Goal: Task Accomplishment & Management: Manage account settings

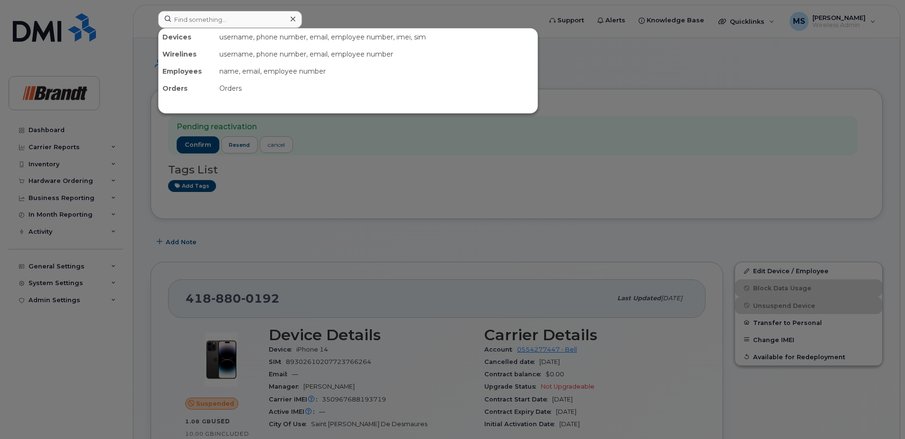
scroll to position [1024, 0]
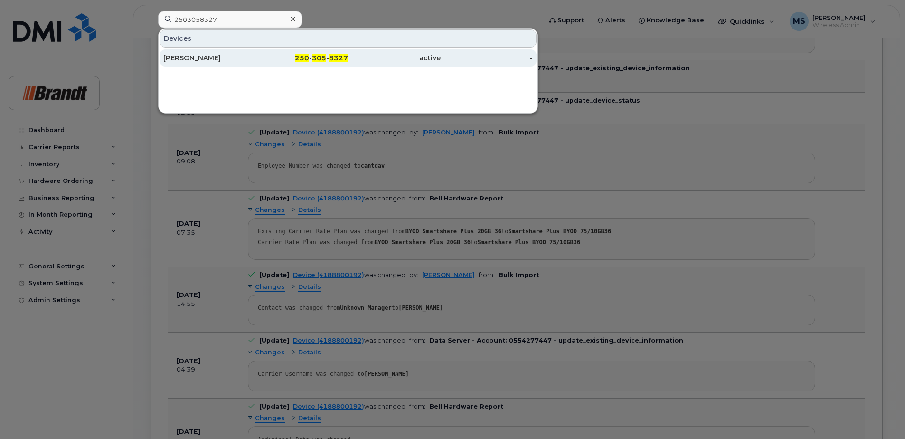
type input "2503058327"
click at [317, 61] on span "305" at bounding box center [319, 58] width 14 height 9
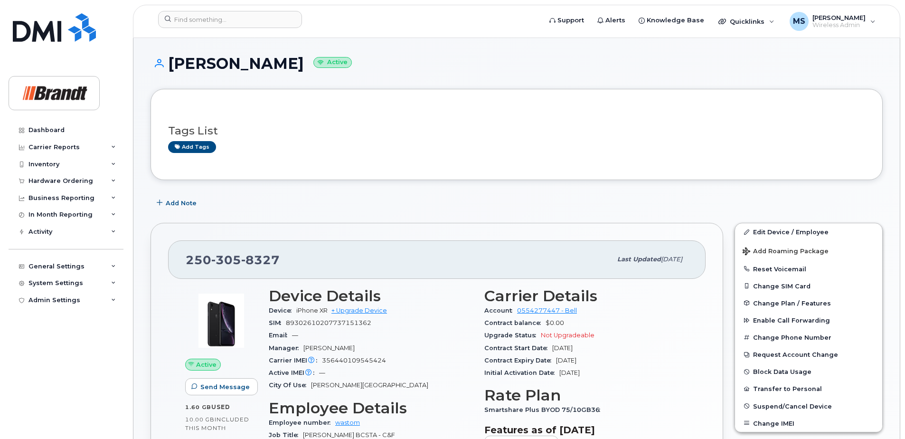
drag, startPoint x: 318, startPoint y: 63, endPoint x: 170, endPoint y: 60, distance: 148.2
click at [170, 60] on h1 "[PERSON_NAME] Active" at bounding box center [517, 63] width 733 height 17
drag, startPoint x: 170, startPoint y: 60, endPoint x: 266, endPoint y: 64, distance: 96.5
copy h1 "[PERSON_NAME]"
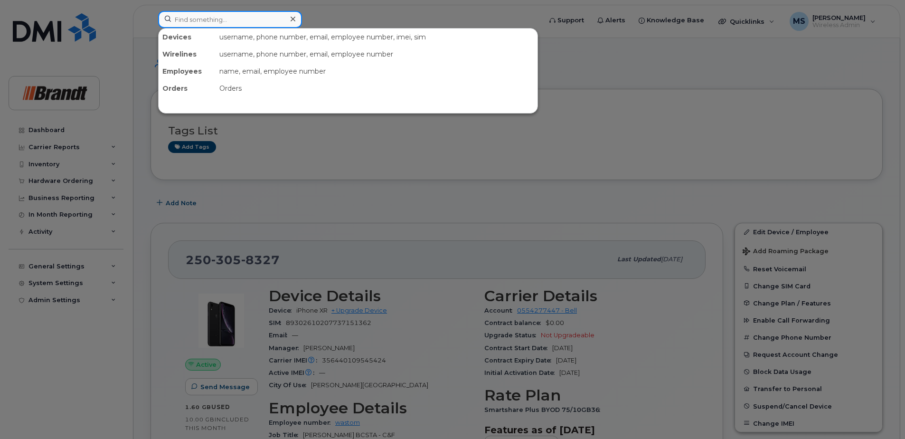
click at [210, 15] on input at bounding box center [230, 19] width 144 height 17
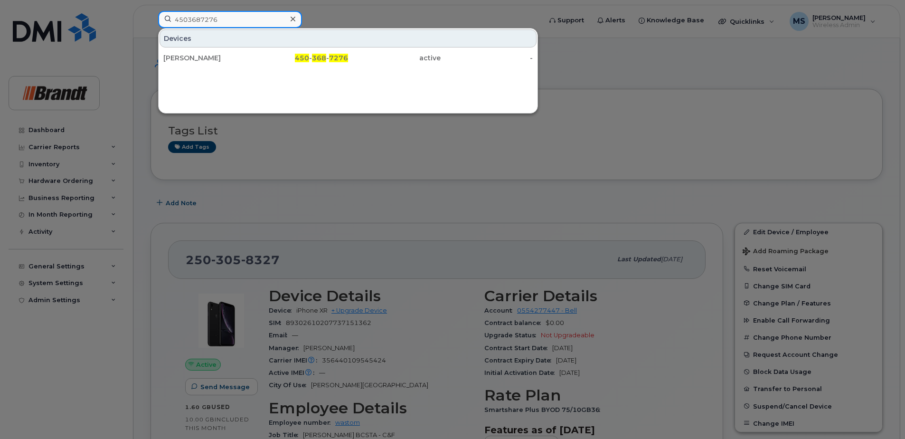
type input "4503687276"
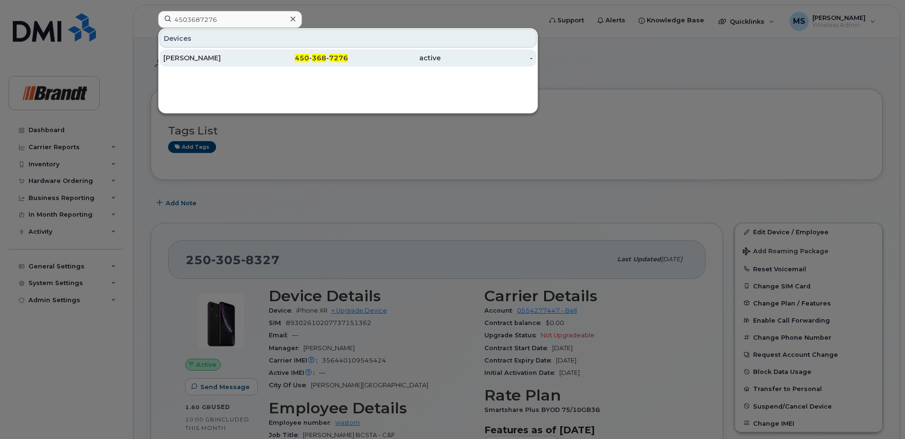
click at [378, 62] on div "active" at bounding box center [394, 58] width 93 height 10
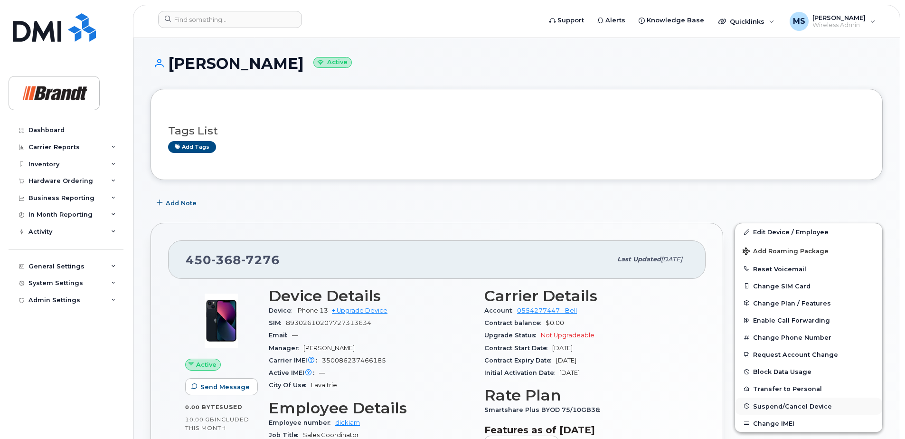
click at [776, 403] on span "Suspend/Cancel Device" at bounding box center [792, 405] width 79 height 7
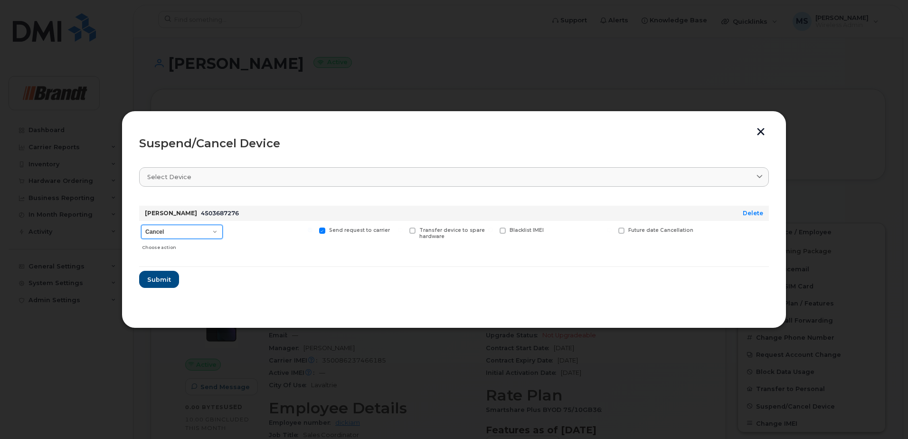
drag, startPoint x: 194, startPoint y: 228, endPoint x: 188, endPoint y: 238, distance: 12.0
click at [194, 228] on select "Cancel Suspend - Extend Suspension Suspend - Reduced Rate Suspend - Full Rate S…" at bounding box center [182, 232] width 82 height 14
select select "[object Object]"
click at [141, 225] on select "Cancel Suspend - Extend Suspension Suspend - Reduced Rate Suspend - Full Rate S…" at bounding box center [182, 232] width 82 height 14
click at [254, 235] on span "Available for new activations/redeployments" at bounding box center [274, 233] width 71 height 12
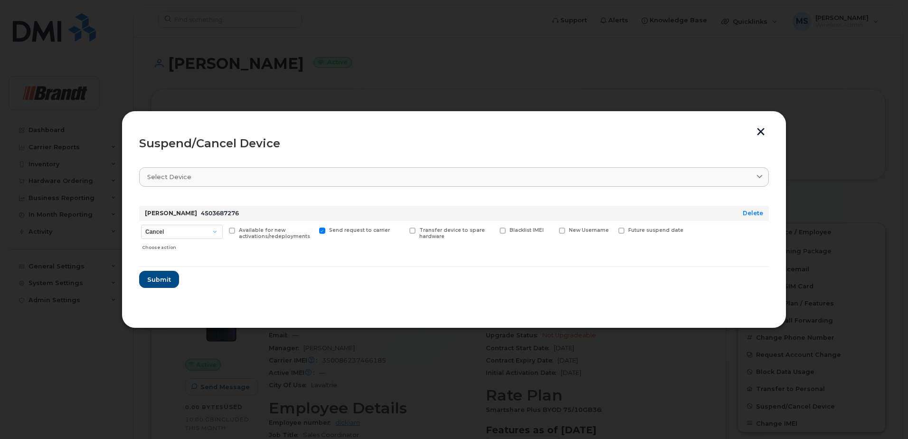
click at [222, 232] on input "Available for new activations/redeployments" at bounding box center [220, 230] width 5 height 5
checkbox input "true"
click at [163, 283] on span "Submit" at bounding box center [159, 279] width 24 height 9
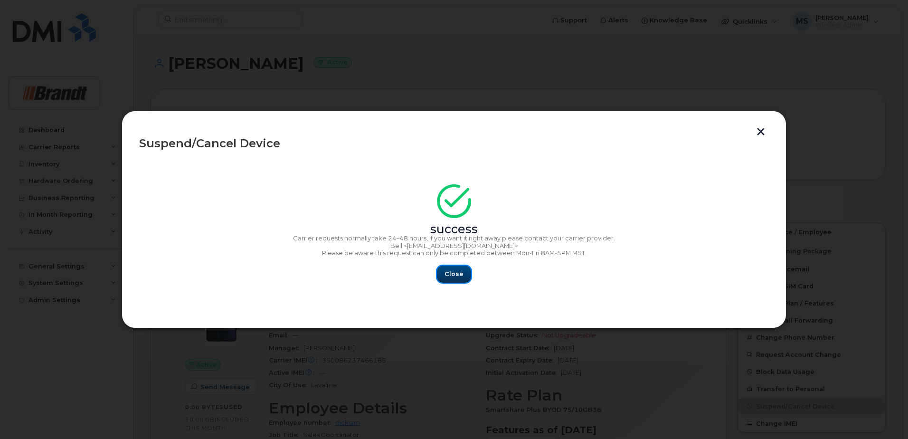
click at [455, 273] on span "Close" at bounding box center [454, 273] width 19 height 9
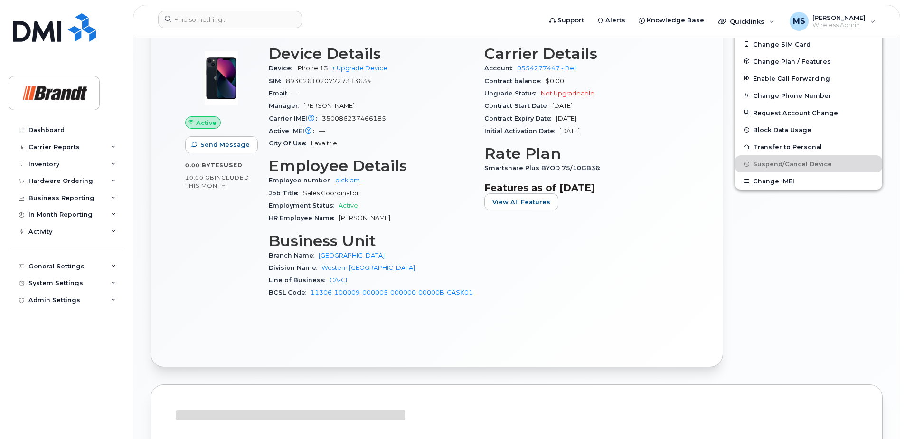
scroll to position [523, 0]
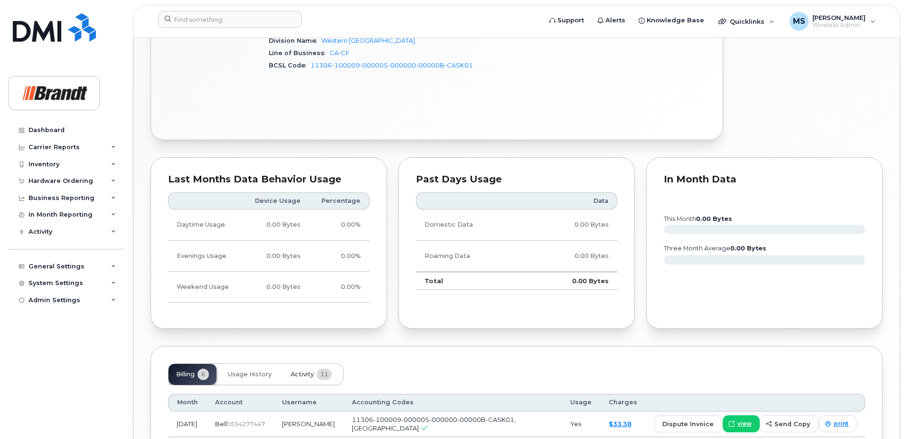
click at [310, 374] on span "Activity" at bounding box center [302, 375] width 23 height 8
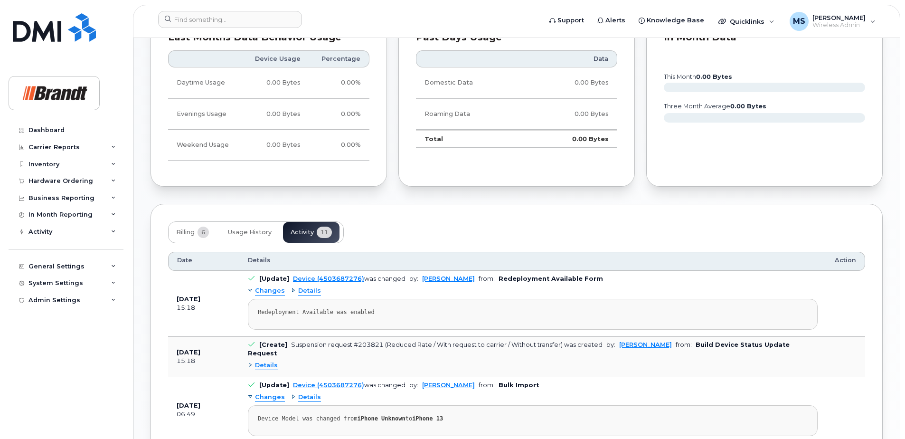
scroll to position [665, 0]
click at [263, 230] on span "Usage History" at bounding box center [250, 232] width 44 height 8
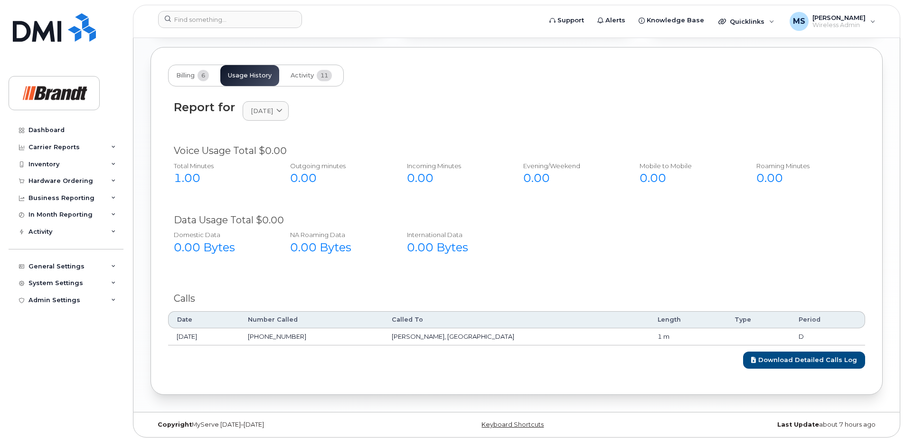
scroll to position [825, 0]
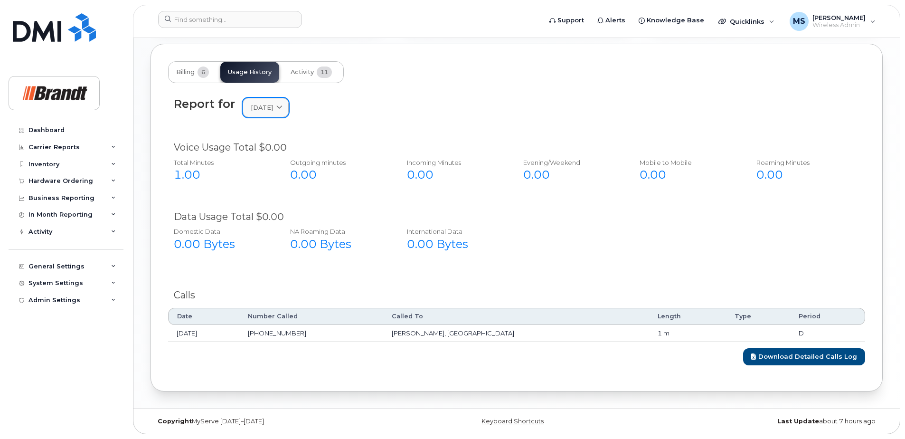
click at [289, 114] on link "[DATE]" at bounding box center [266, 107] width 46 height 19
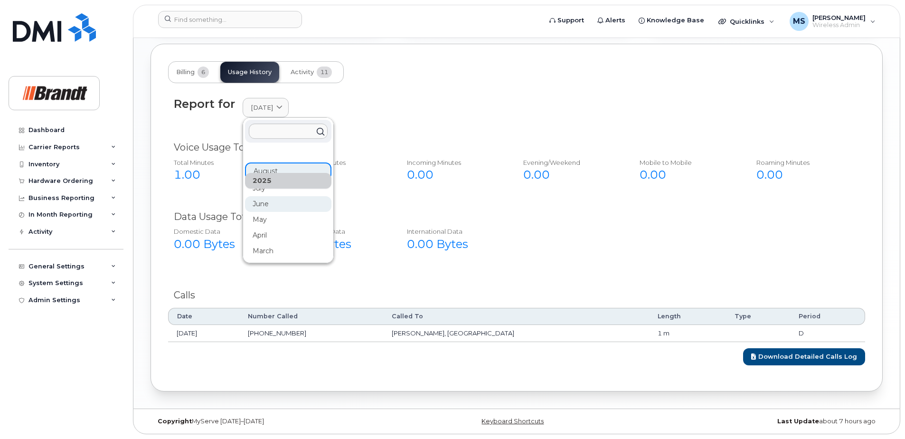
click at [262, 200] on div "June" at bounding box center [288, 204] width 86 height 16
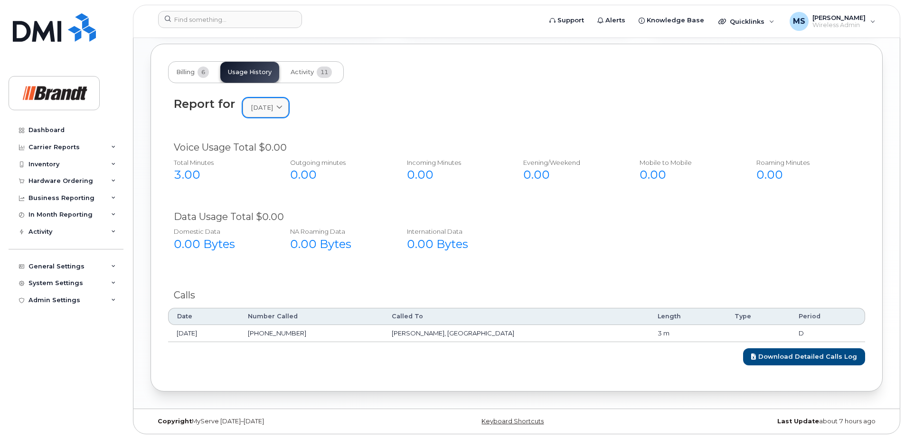
click at [269, 113] on link "[DATE]" at bounding box center [266, 107] width 46 height 19
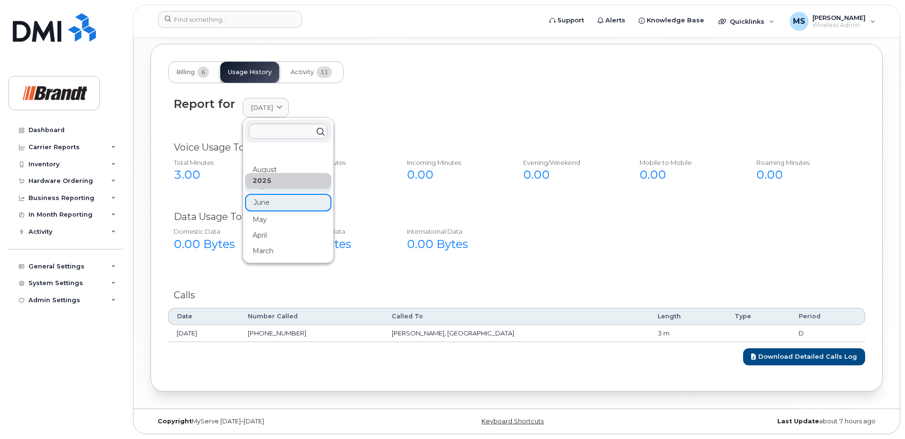
click at [270, 189] on div "July" at bounding box center [288, 186] width 86 height 16
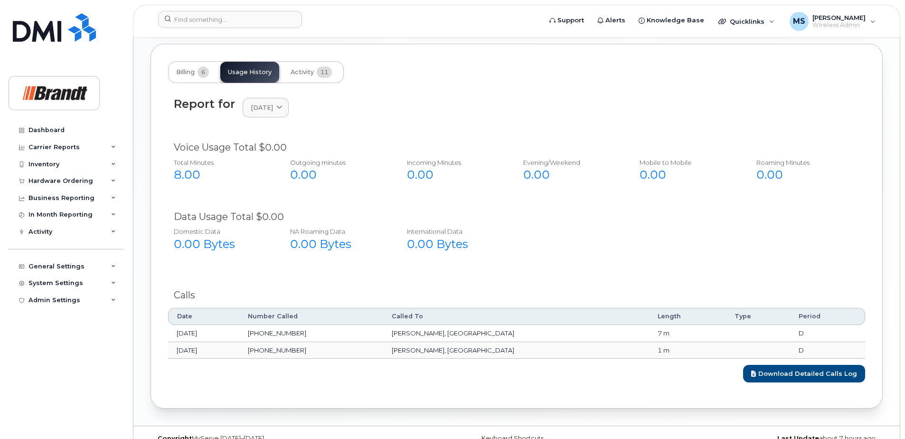
click at [341, 361] on div "Download Detailed Calls Log" at bounding box center [516, 371] width 697 height 24
drag, startPoint x: 196, startPoint y: 433, endPoint x: 194, endPoint y: 451, distance: 18.2
click at [568, 381] on div "Download Detailed Calls Log" at bounding box center [516, 371] width 697 height 24
click at [552, 401] on div "Billing 6 Usage History Activity 11 Report for July 2025 2025 August July June …" at bounding box center [517, 226] width 733 height 365
